Goal: Transaction & Acquisition: Purchase product/service

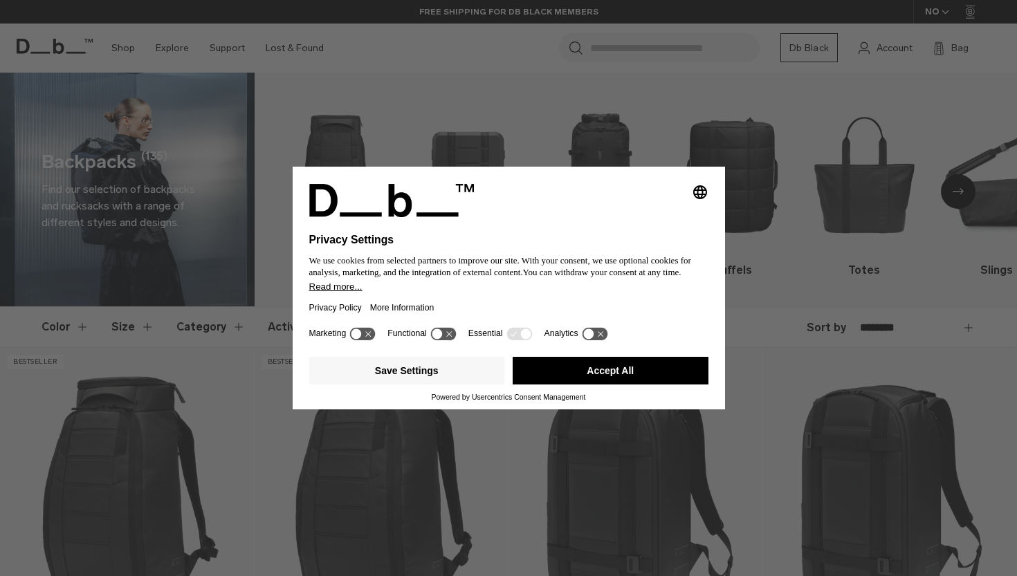
click at [641, 377] on button "Accept All" at bounding box center [611, 371] width 196 height 28
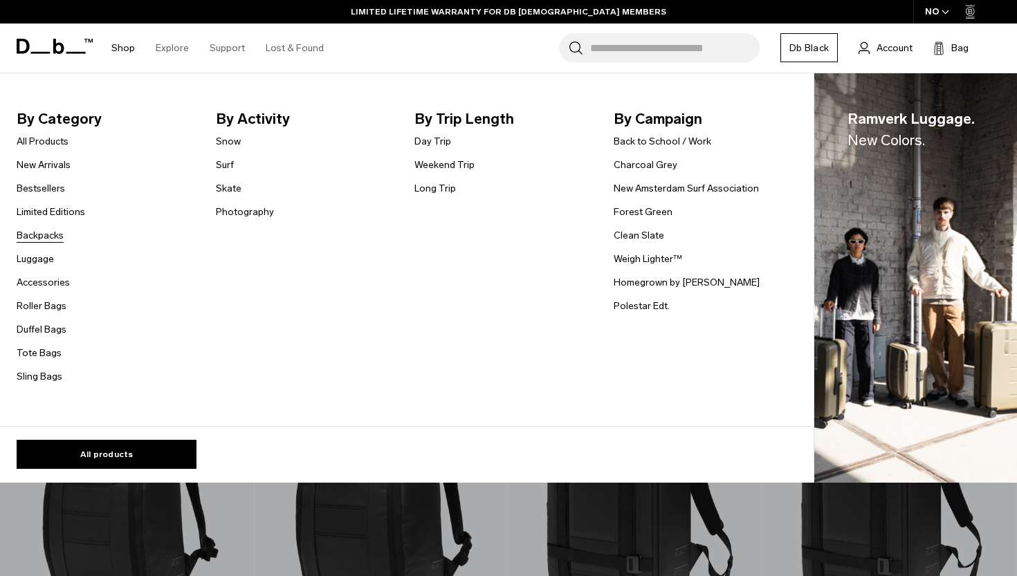
click at [44, 234] on link "Backpacks" at bounding box center [40, 235] width 47 height 15
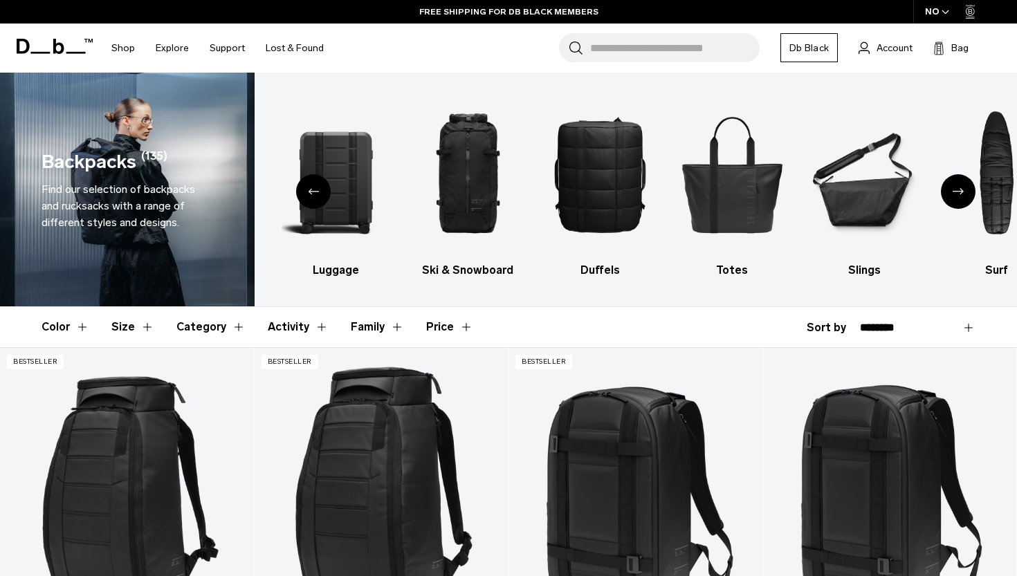
click at [133, 333] on button "Size" at bounding box center [132, 327] width 43 height 40
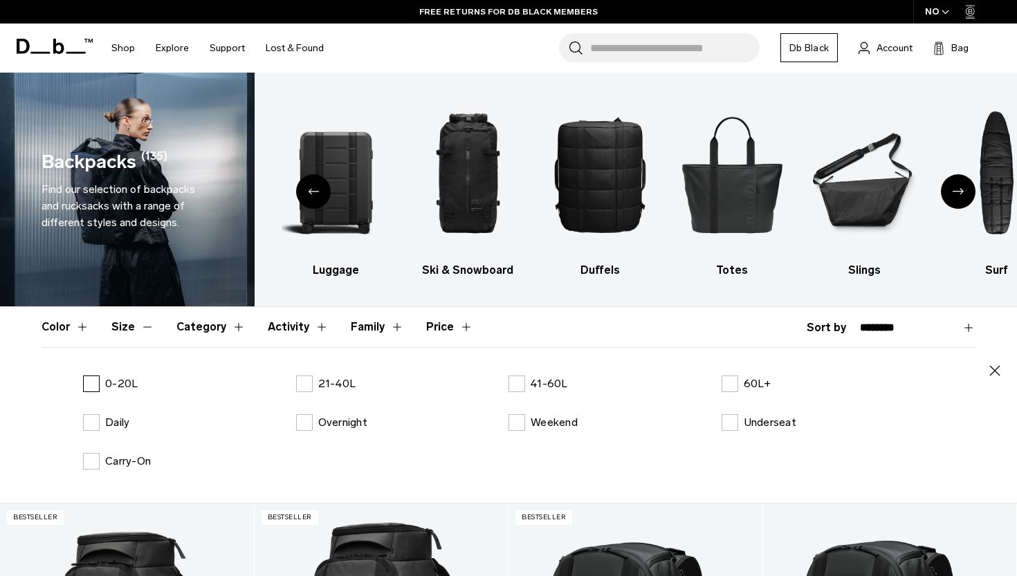
click at [116, 379] on p "0-20L" at bounding box center [121, 384] width 33 height 17
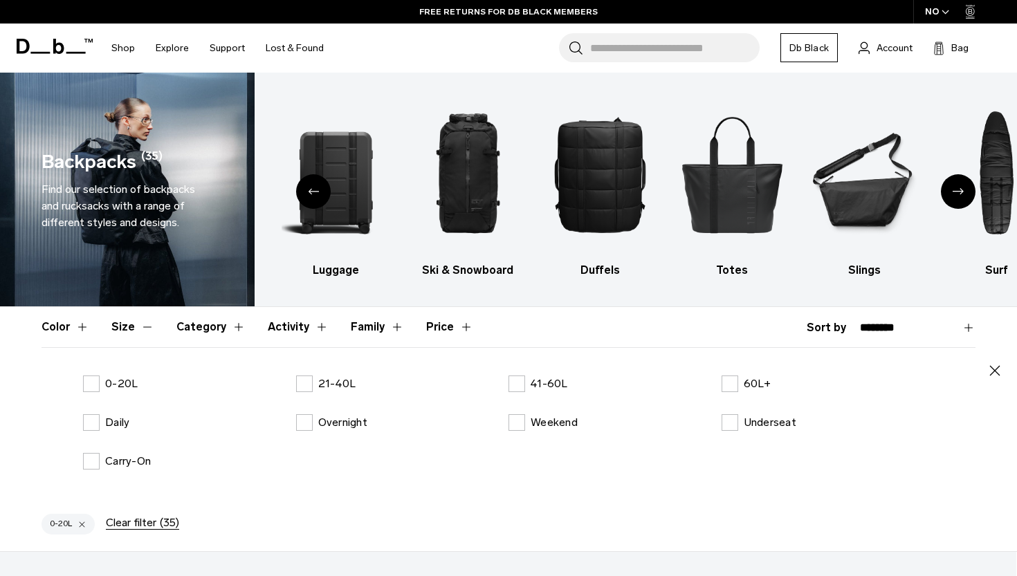
click at [81, 326] on button "Color" at bounding box center [66, 327] width 48 height 40
click at [102, 386] on label "Black" at bounding box center [108, 384] width 51 height 17
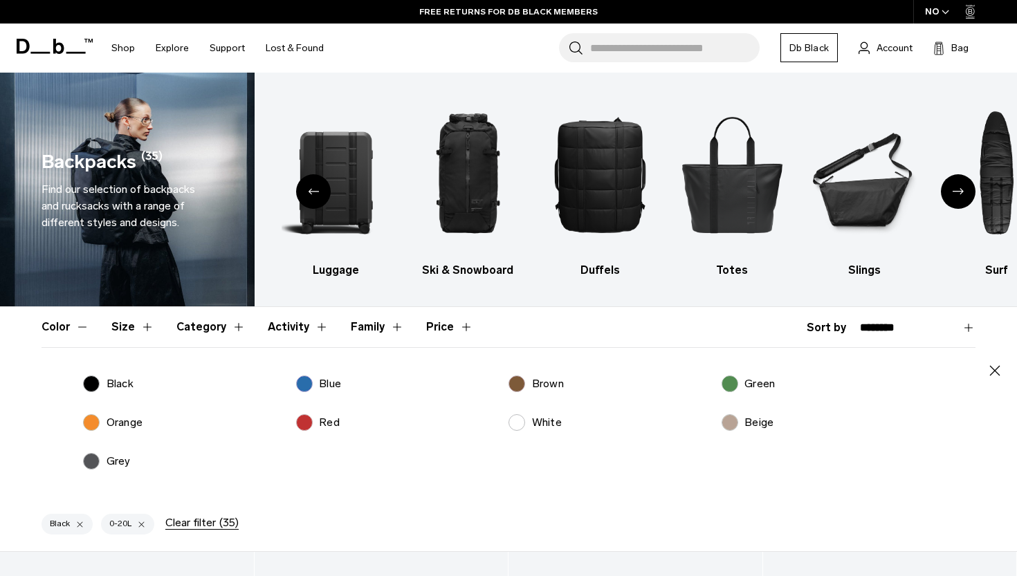
click at [84, 323] on button "Color" at bounding box center [66, 327] width 48 height 40
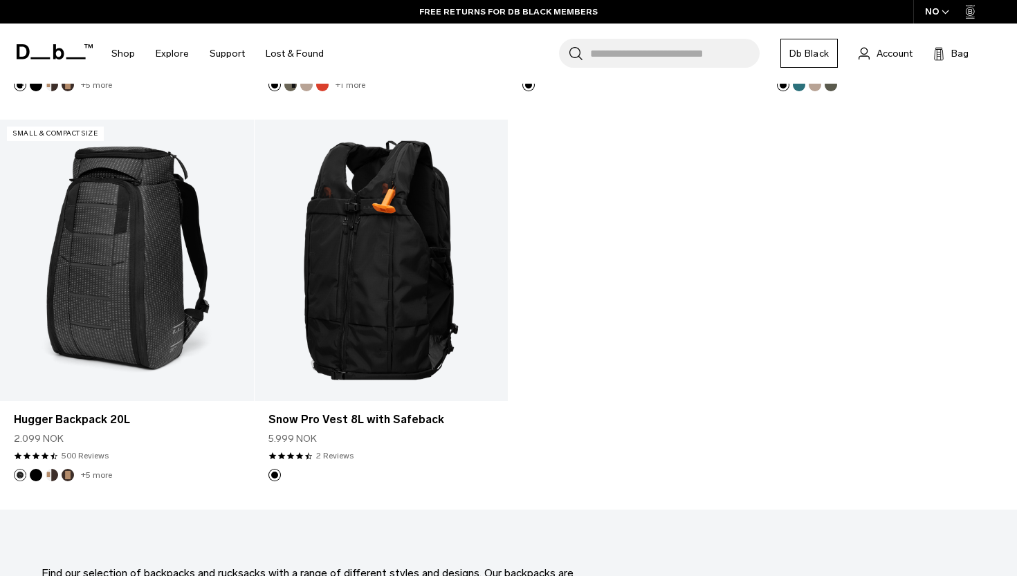
scroll to position [1063, 0]
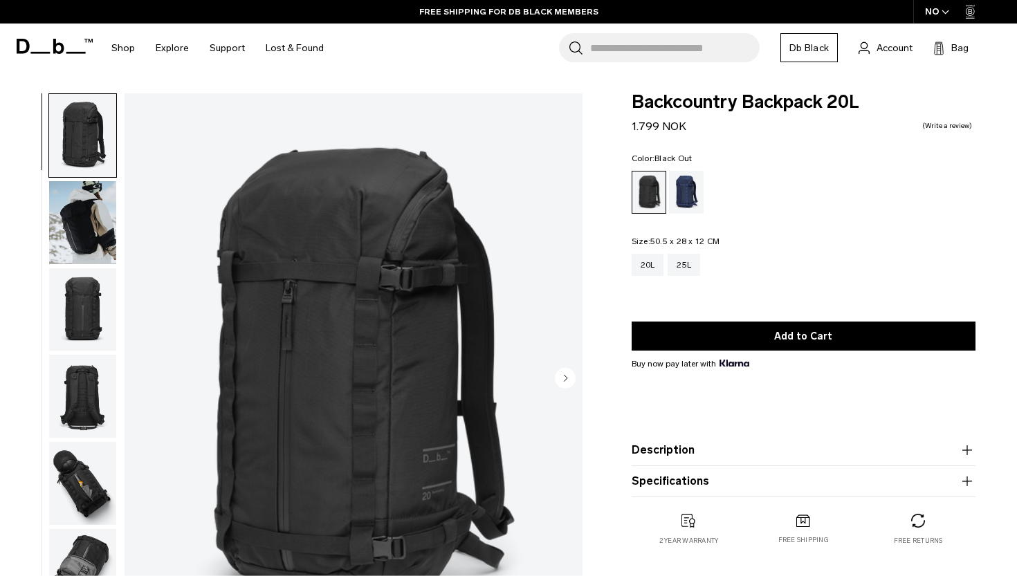
click at [78, 470] on img "button" at bounding box center [82, 483] width 67 height 83
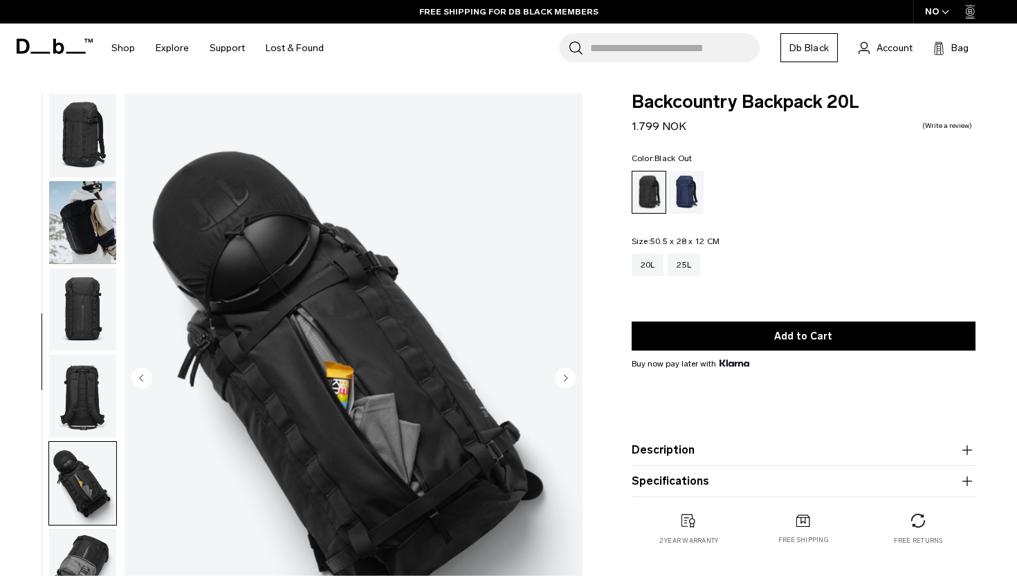
scroll to position [302, 0]
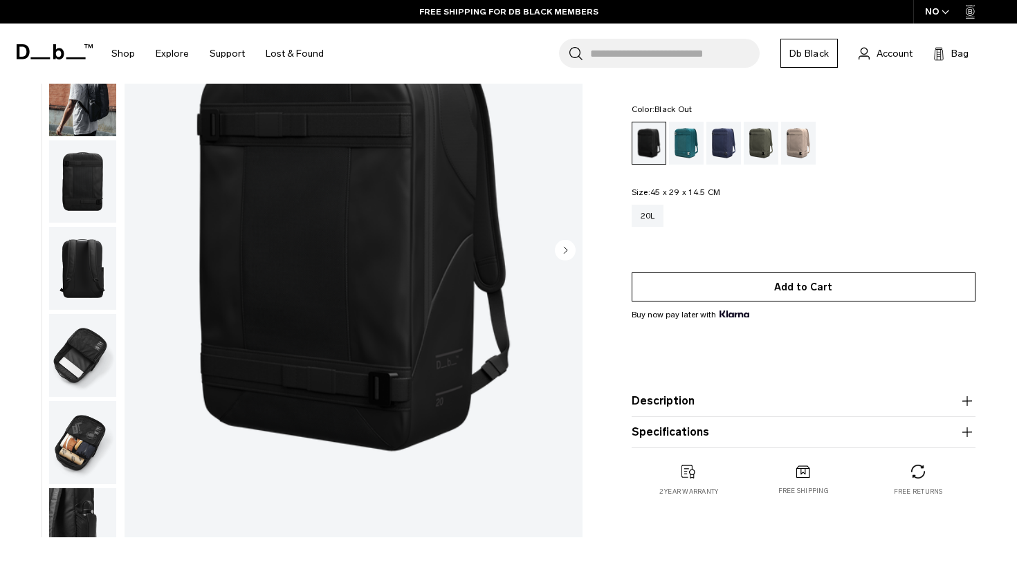
scroll to position [105, 0]
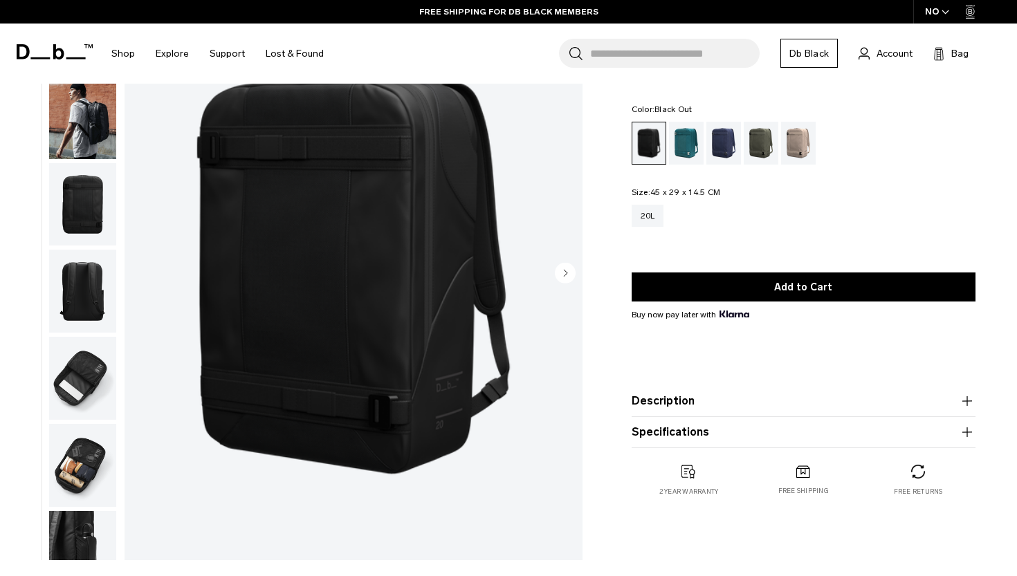
click at [82, 381] on img "button" at bounding box center [82, 378] width 67 height 83
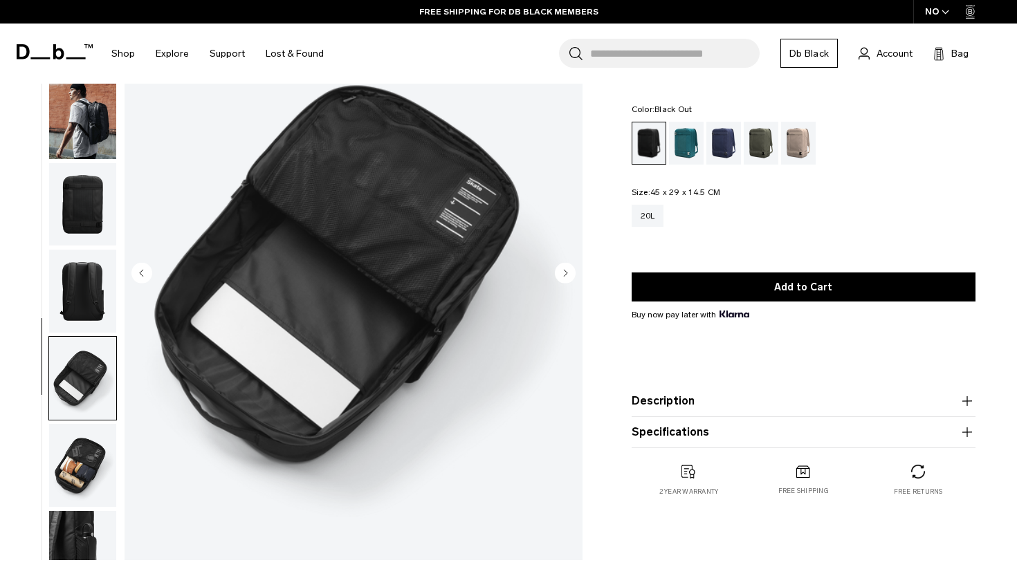
scroll to position [39, 0]
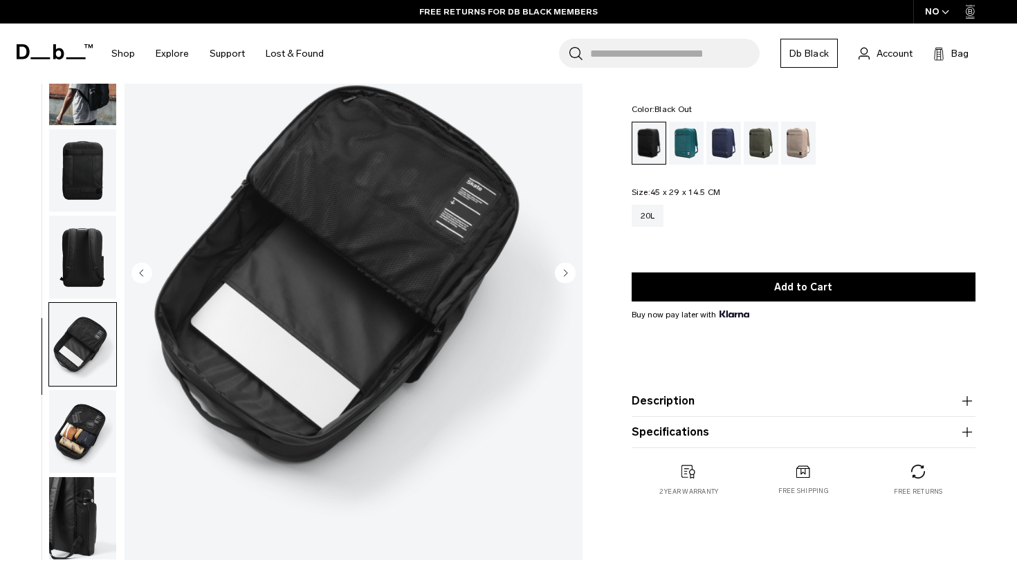
click at [82, 441] on img "button" at bounding box center [82, 431] width 67 height 83
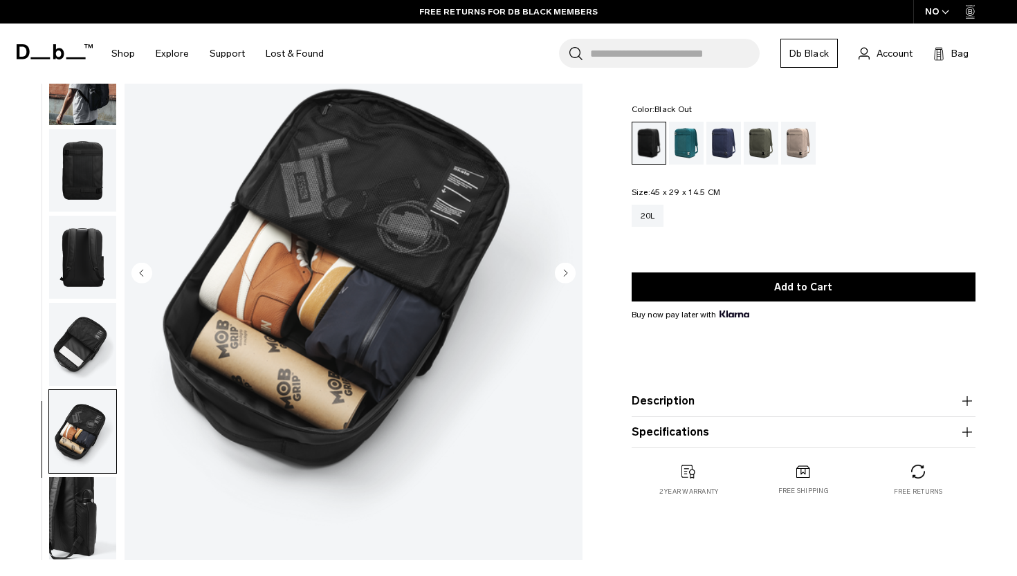
click at [71, 506] on img "button" at bounding box center [82, 518] width 67 height 83
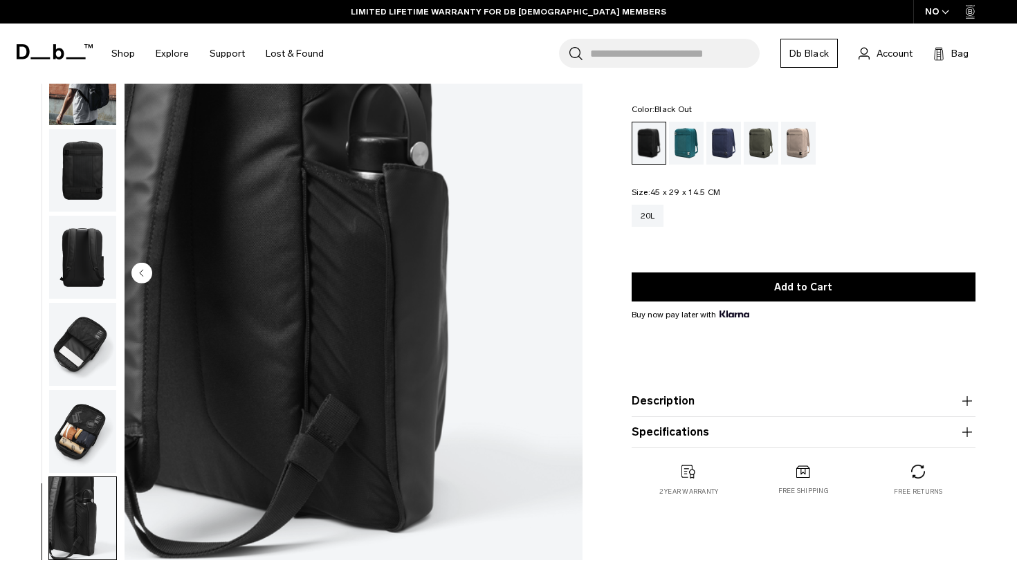
click at [89, 249] on img "button" at bounding box center [82, 257] width 67 height 83
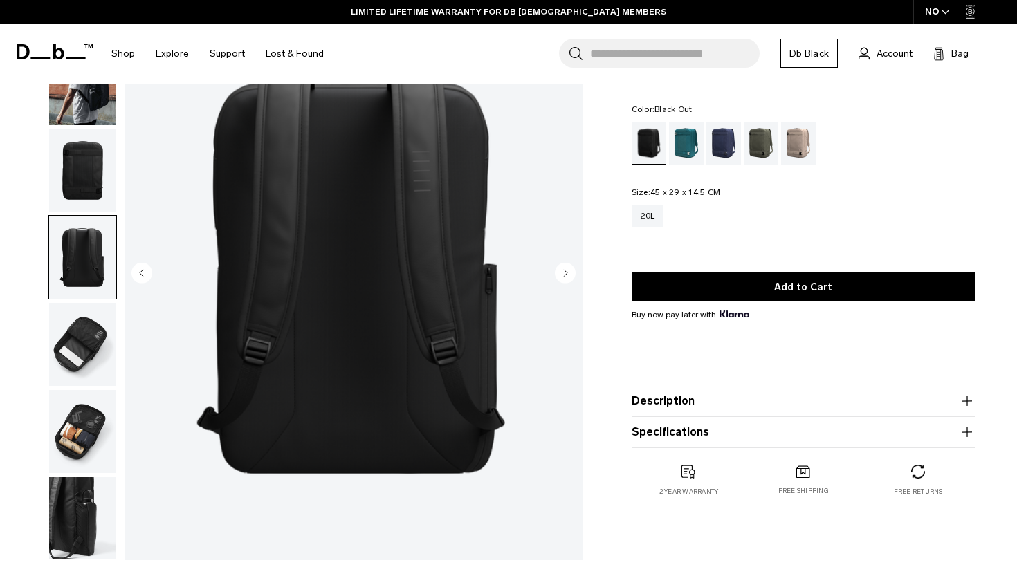
click at [96, 164] on img "button" at bounding box center [82, 170] width 67 height 83
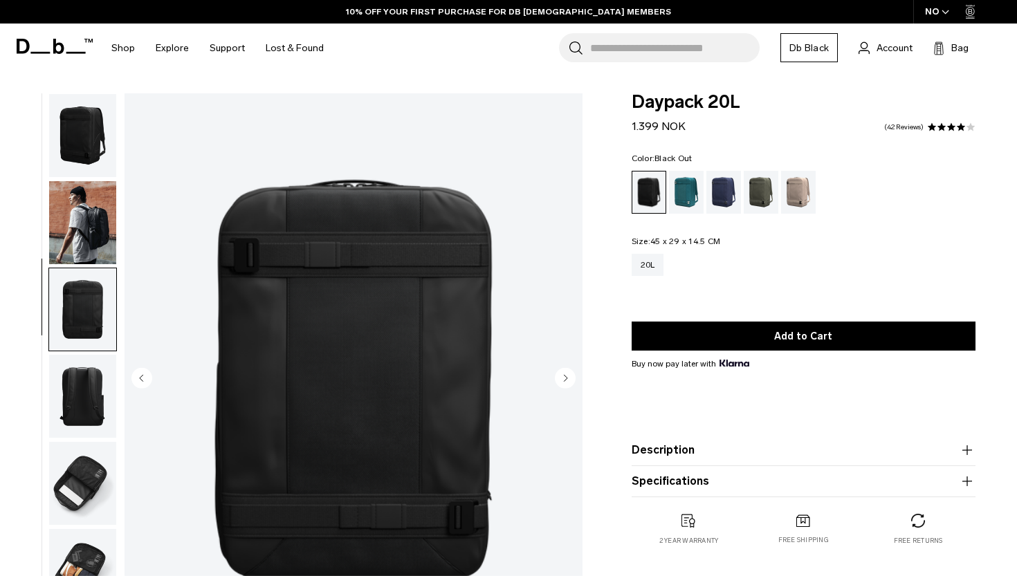
scroll to position [0, 0]
click at [729, 194] on div "Blue Hour" at bounding box center [724, 192] width 35 height 43
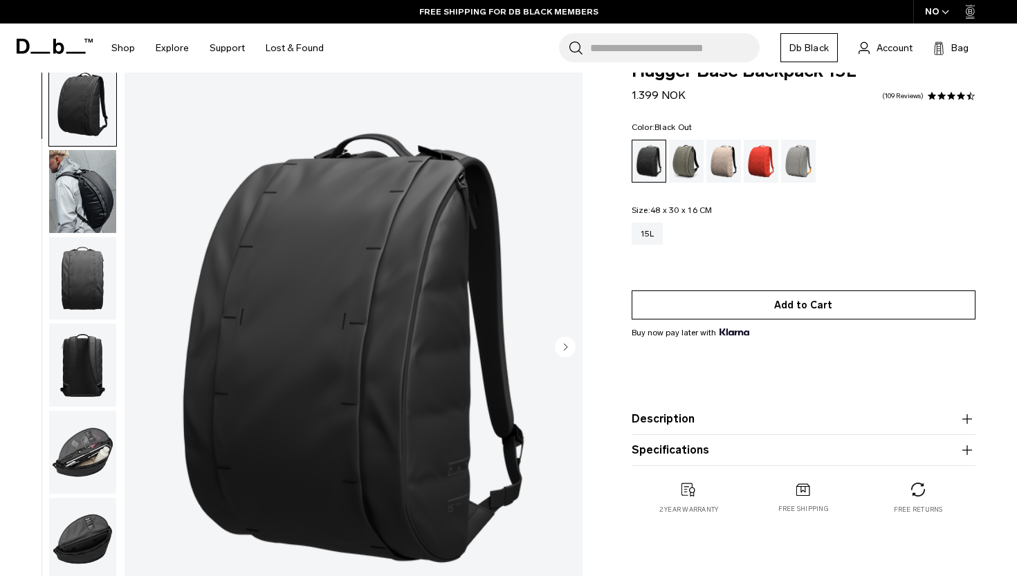
scroll to position [21, 0]
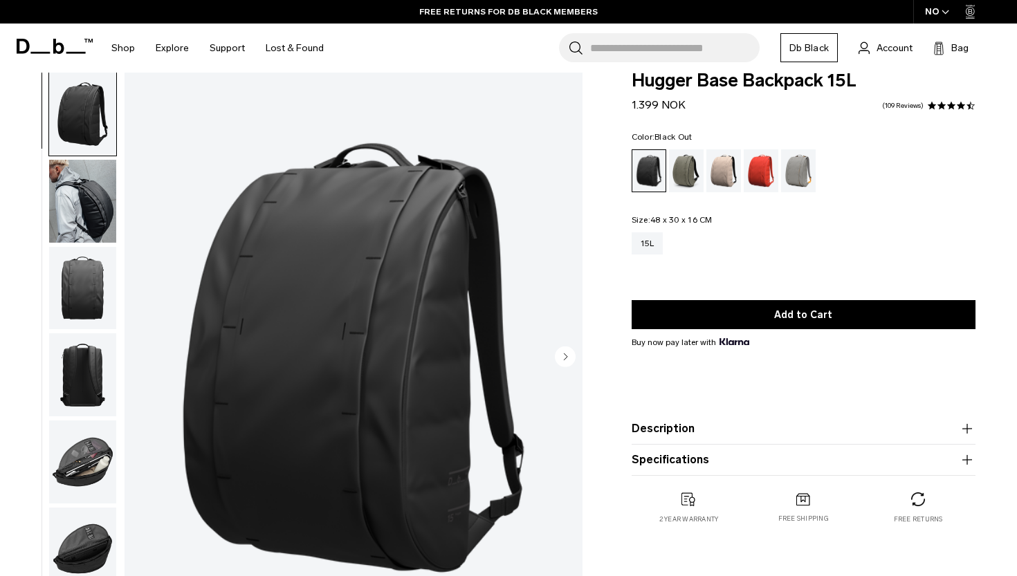
click at [85, 390] on img "button" at bounding box center [82, 375] width 67 height 83
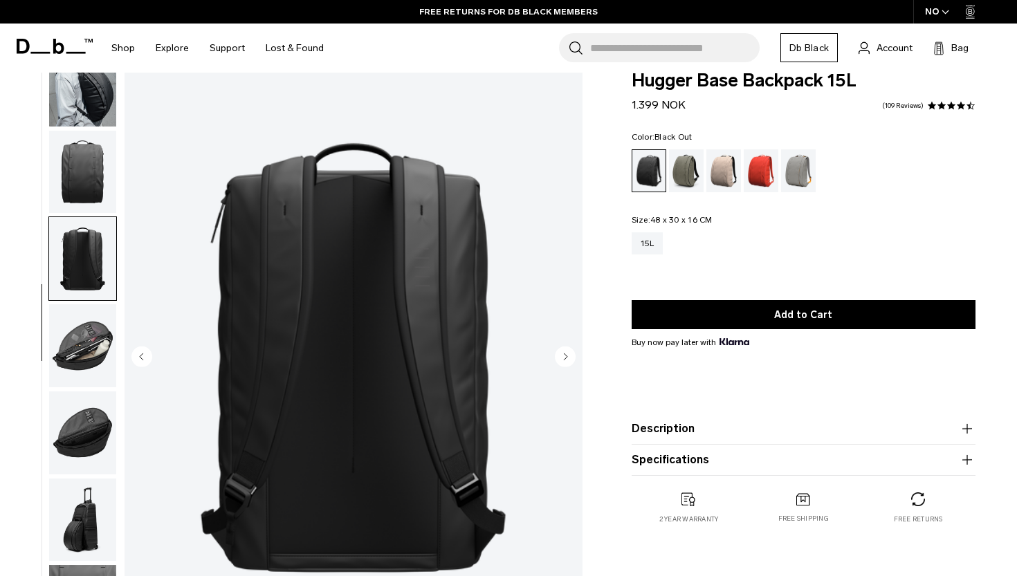
scroll to position [129, 0]
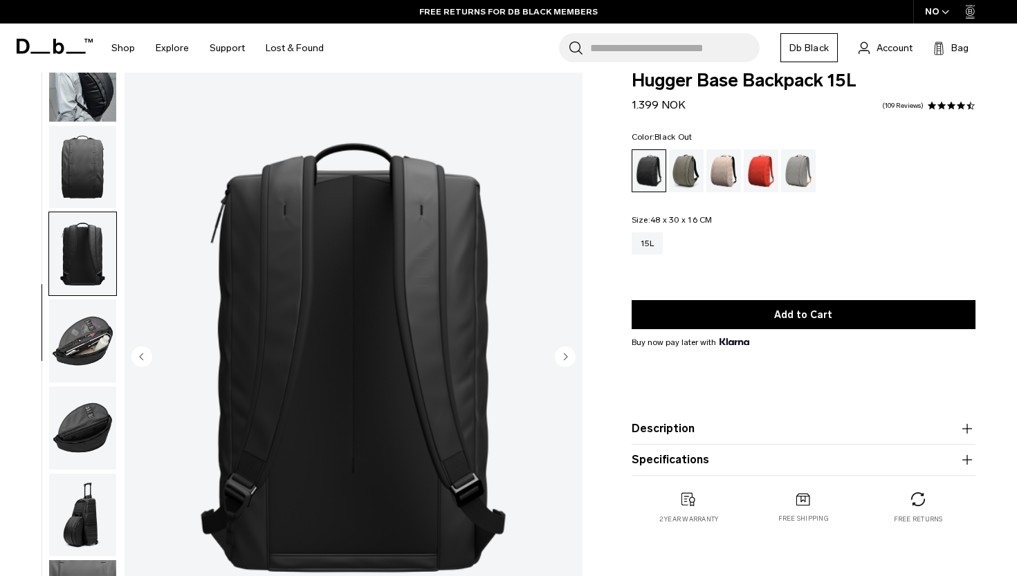
click at [72, 340] on img "button" at bounding box center [82, 341] width 67 height 83
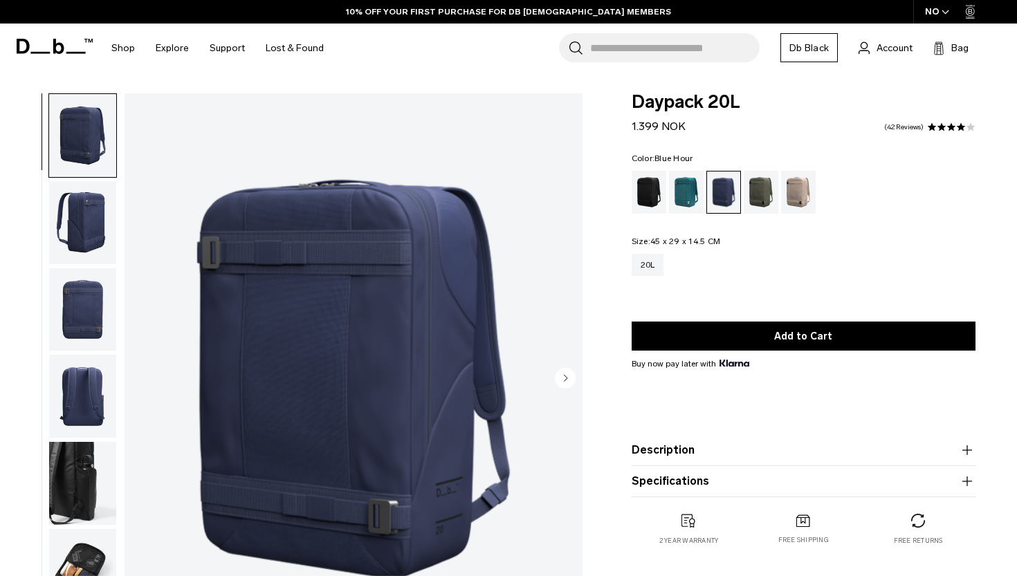
click at [688, 46] on input "Search for Bags, Luggage..." at bounding box center [675, 47] width 170 height 29
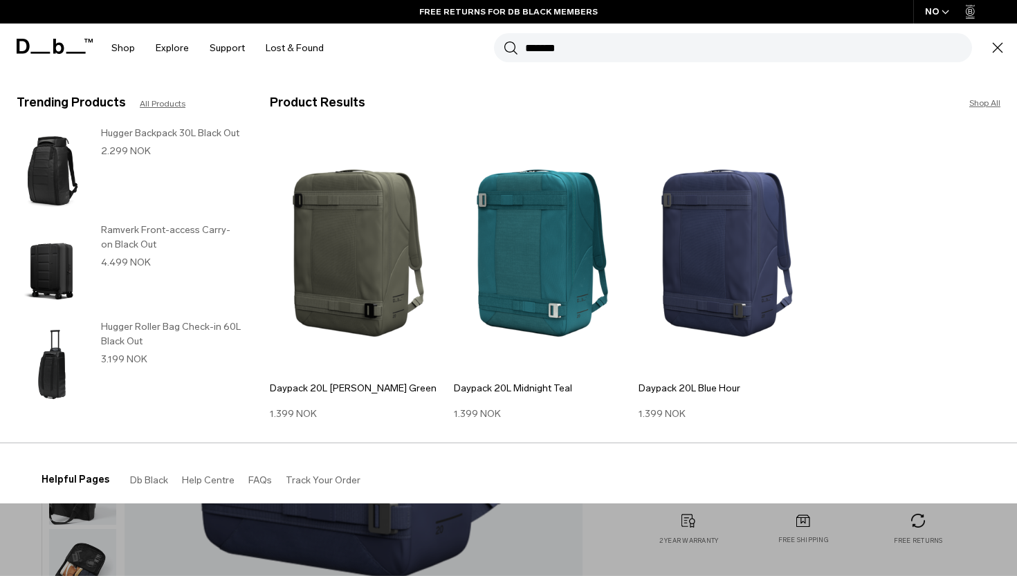
type input "*******"
click at [987, 104] on link "Shop All" at bounding box center [984, 103] width 31 height 12
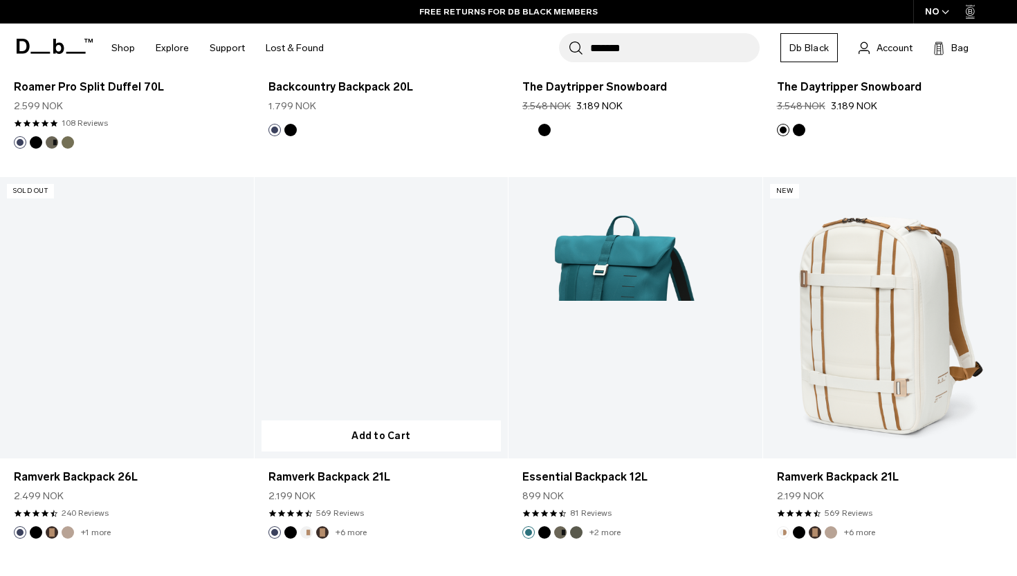
scroll to position [2066, 0]
